Goal: Information Seeking & Learning: Check status

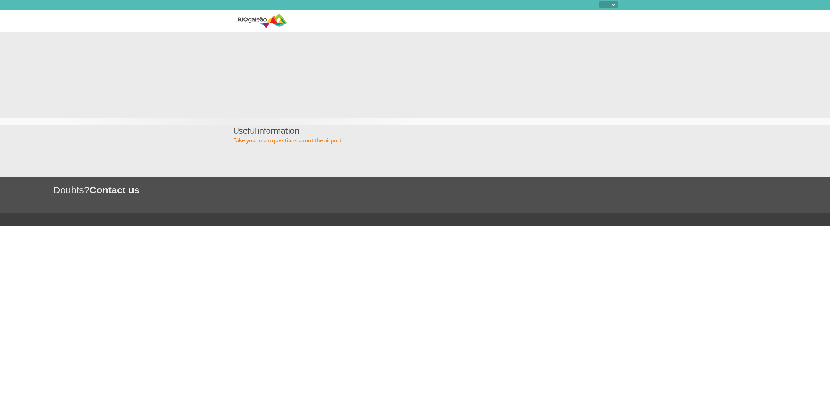
select select
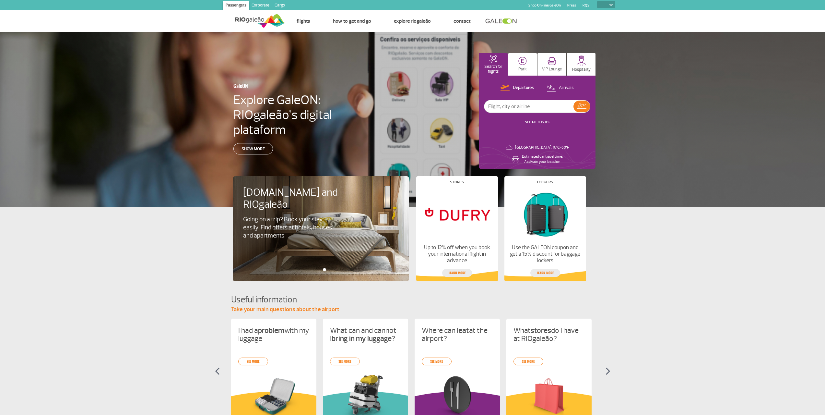
click at [486, 107] on input "text" at bounding box center [528, 106] width 89 height 12
type input "willemstad"
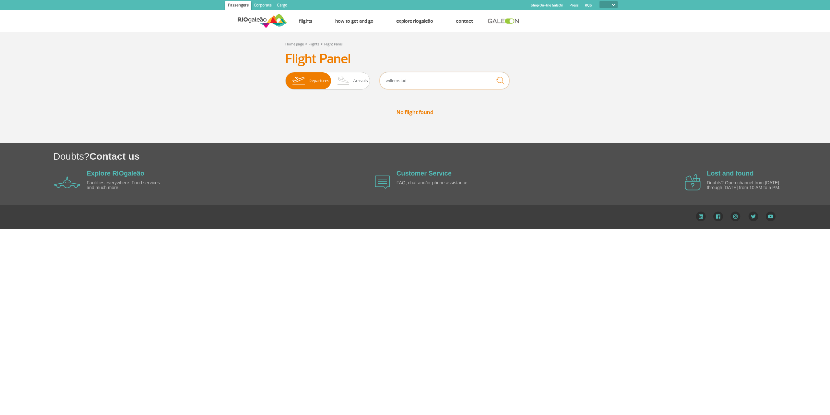
drag, startPoint x: 415, startPoint y: 75, endPoint x: 301, endPoint y: 34, distance: 121.8
click at [298, 52] on div "Flight Panel Departures Arrivals willemstad No flight found No flight found" at bounding box center [415, 90] width 360 height 79
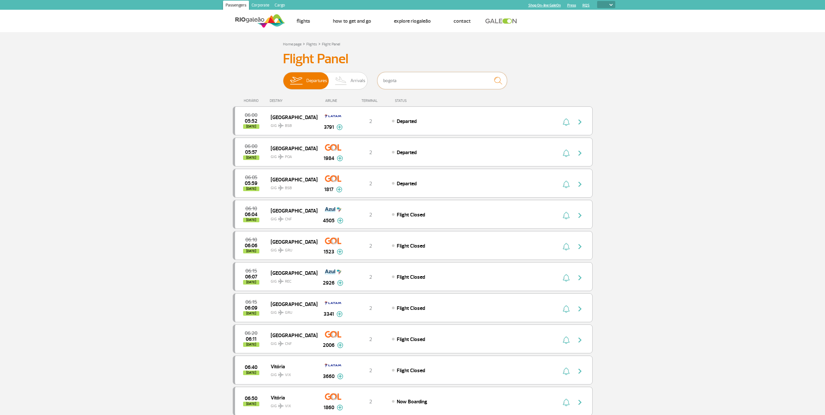
type input "bogota"
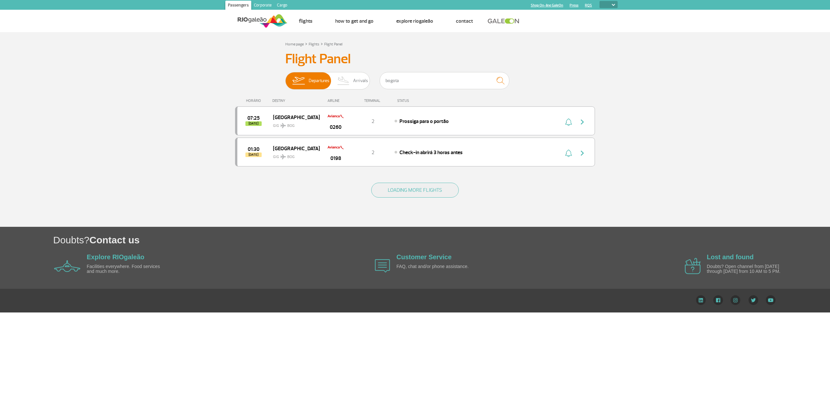
click at [615, 6] on select "PT ENG ESP" at bounding box center [608, 4] width 18 height 7
select select "en"
click at [599, 1] on select "PT ENG ESP" at bounding box center [608, 4] width 18 height 7
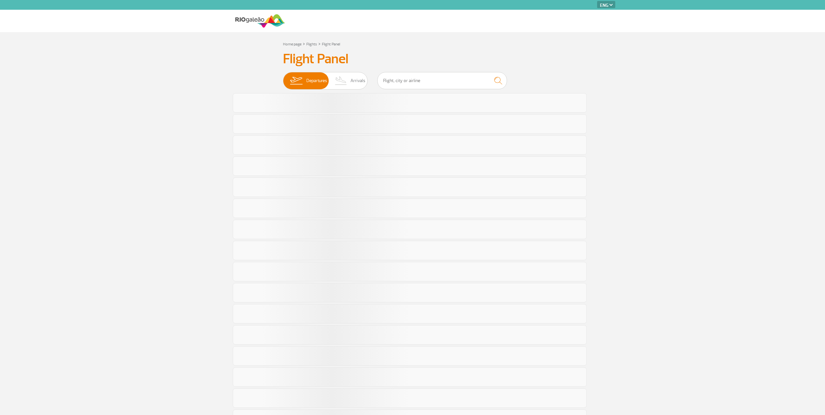
select select "en"
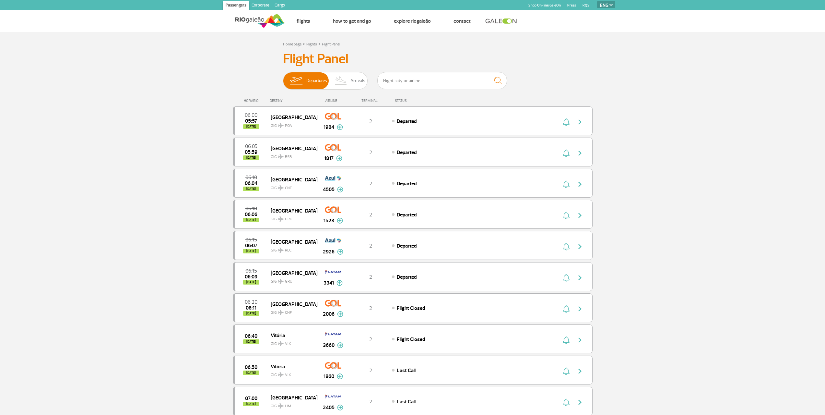
click at [391, 72] on div "Flight Panel Departures Arrivals 06:00 05:57 [DATE] [GEOGRAPHIC_DATA] GIG POA 1…" at bounding box center [413, 393] width 360 height 684
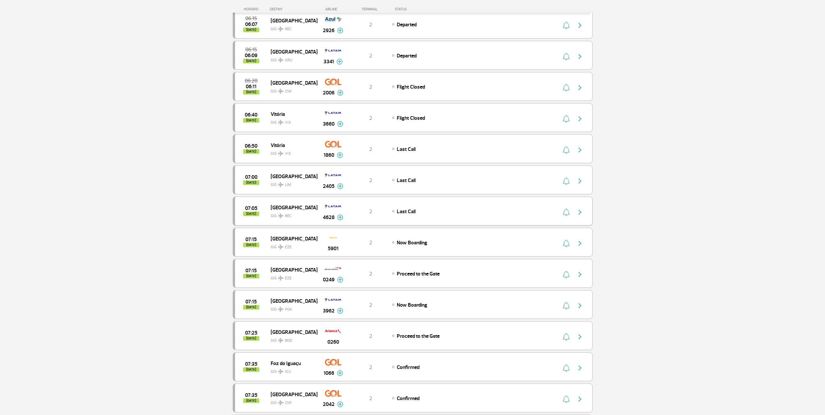
scroll to position [324, 0]
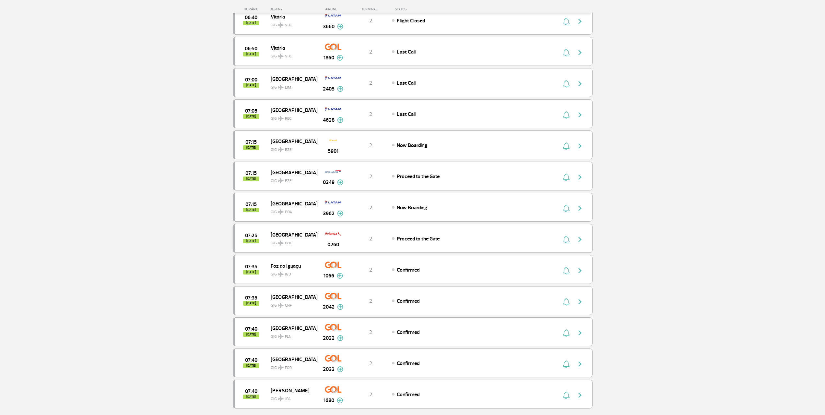
click at [332, 238] on img at bounding box center [333, 233] width 17 height 11
click at [405, 239] on span "Proceed to the Gate" at bounding box center [418, 238] width 43 height 6
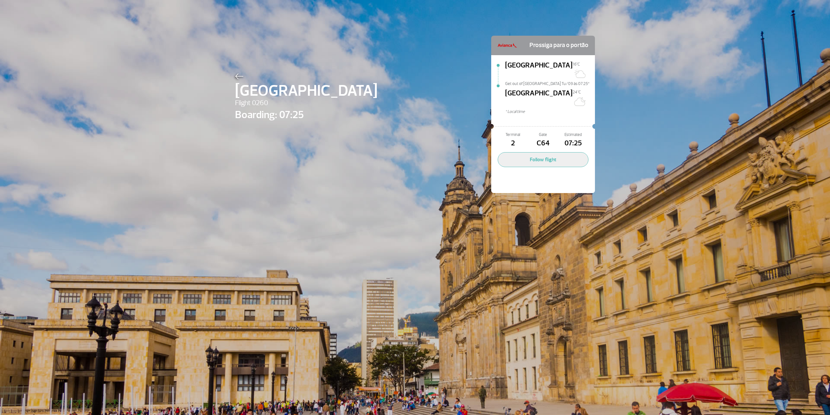
select select "en"
